Goal: Find specific page/section: Find specific page/section

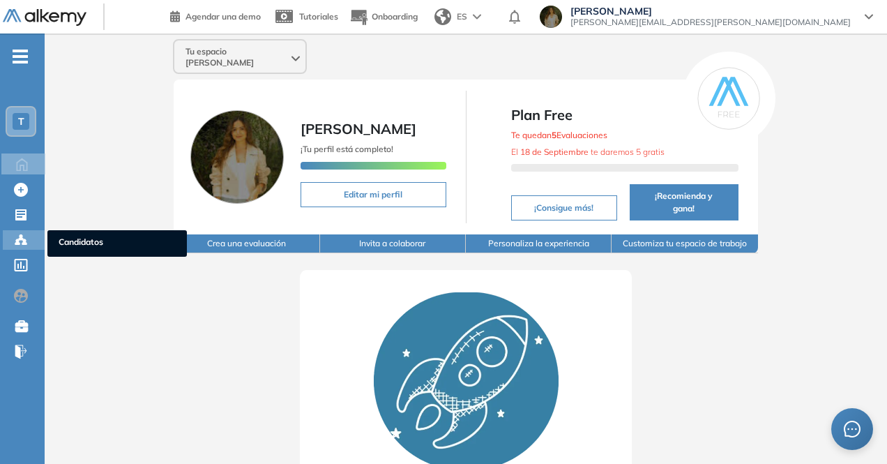
click at [27, 242] on icon at bounding box center [21, 240] width 14 height 14
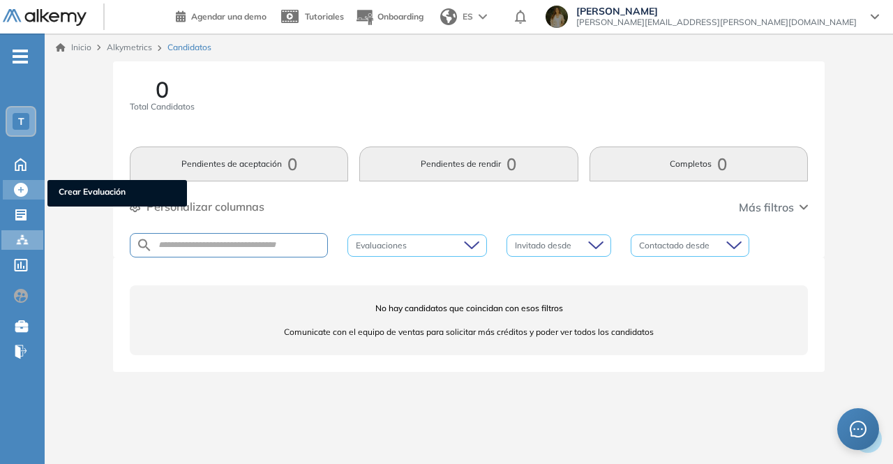
click at [24, 185] on icon at bounding box center [21, 190] width 14 height 14
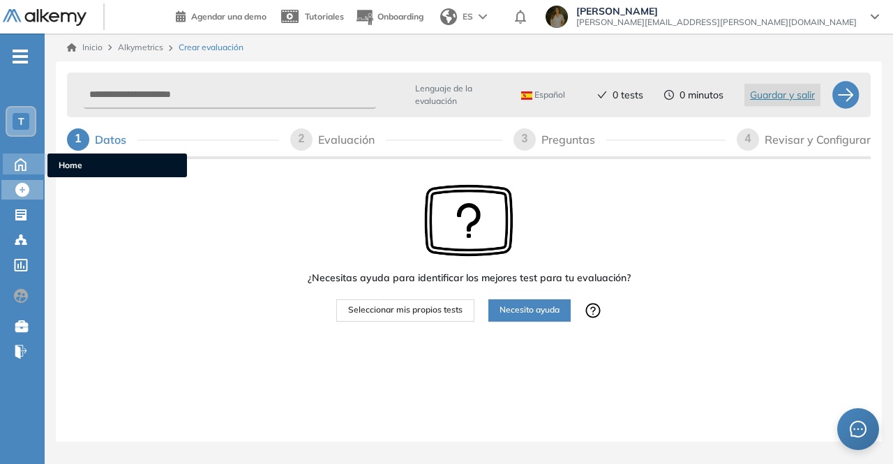
click at [26, 168] on icon at bounding box center [20, 164] width 10 height 12
click at [27, 160] on icon at bounding box center [20, 163] width 24 height 17
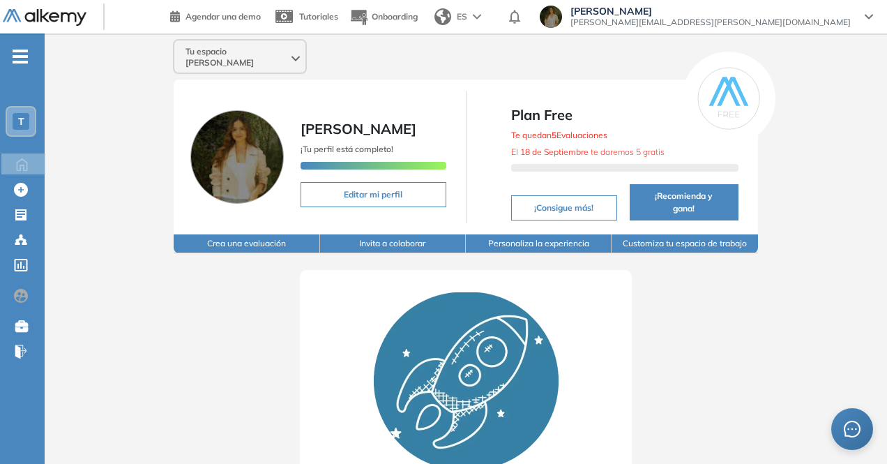
click at [568, 147] on b "[DATE]" at bounding box center [554, 152] width 68 height 10
drag, startPoint x: 620, startPoint y: 139, endPoint x: 521, endPoint y: 139, distance: 98.4
click at [521, 147] on span "El [DATE] te daremos 5 gratis" at bounding box center [587, 152] width 153 height 10
click at [661, 136] on div "Te quedan 5 Evaluaciones El [DATE] te daremos 5 gratis" at bounding box center [624, 152] width 227 height 52
drag, startPoint x: 675, startPoint y: 134, endPoint x: 504, endPoint y: 118, distance: 172.4
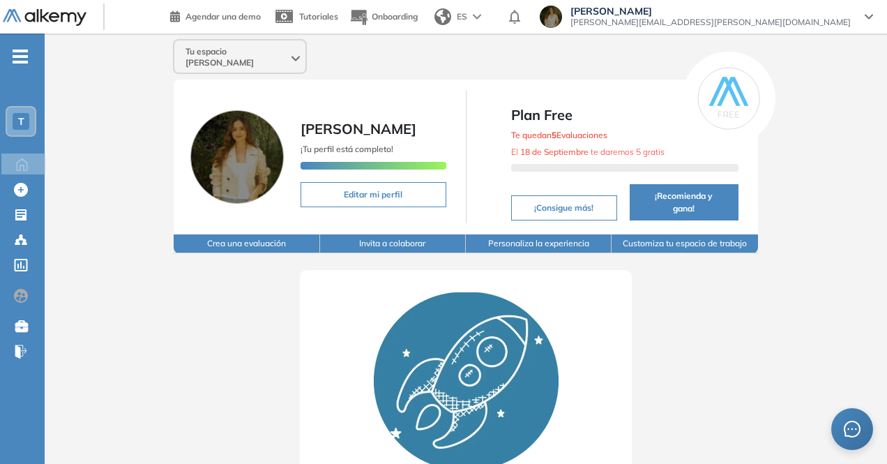
click at [503, 122] on div "Plan Free Te quedan 5 Evaluaciones El [DATE] te daremos 5 gratis ¡Consigue más!…" at bounding box center [612, 157] width 258 height 133
click at [516, 93] on div "Plan Free Te quedan 5 Evaluaciones El [DATE] te daremos 5 gratis ¡Consigue más!…" at bounding box center [625, 157] width 233 height 133
